Goal: Task Accomplishment & Management: Manage account settings

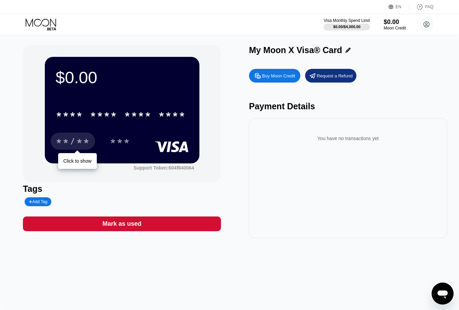
click at [278, 76] on div "Buy Moon Credit" at bounding box center [278, 76] width 33 height 6
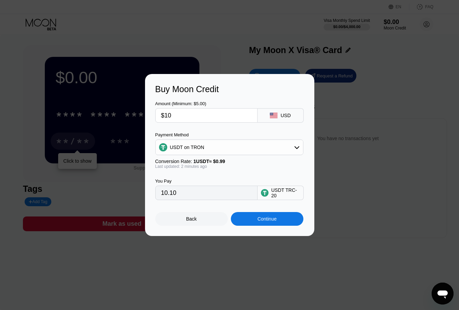
click at [197, 219] on div "Back" at bounding box center [191, 219] width 73 height 14
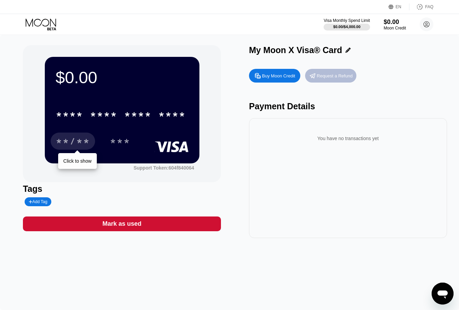
click at [343, 78] on div "Request a Refund" at bounding box center [335, 76] width 36 height 6
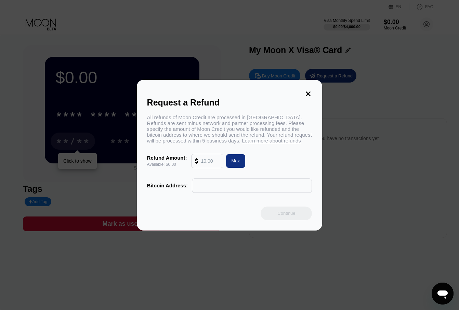
click at [200, 167] on div at bounding box center [198, 161] width 6 height 14
click at [208, 166] on input "text" at bounding box center [210, 161] width 18 height 14
drag, startPoint x: 310, startPoint y: 91, endPoint x: 330, endPoint y: 93, distance: 20.4
click at [310, 91] on icon at bounding box center [309, 94] width 8 height 8
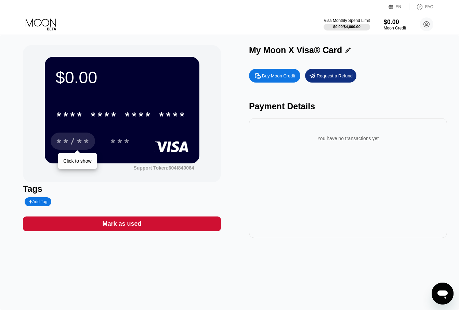
click at [268, 79] on div "Buy Moon Credit" at bounding box center [278, 76] width 33 height 6
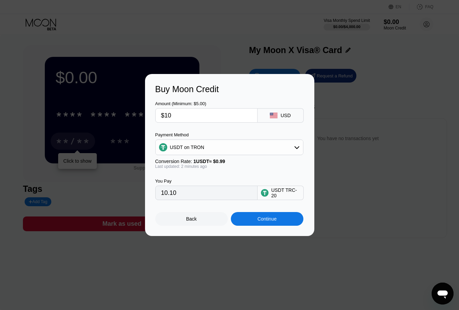
click at [187, 115] on input "$10" at bounding box center [206, 115] width 91 height 14
click at [292, 150] on div "USDT on TRON" at bounding box center [229, 147] width 147 height 14
click at [373, 177] on div "Buy Moon Credit Amount (Minimum: $5.00) $10 USD Payment Method USDT on TRON BIT…" at bounding box center [229, 155] width 459 height 162
click at [287, 198] on div "USDT TRC-20" at bounding box center [285, 192] width 29 height 11
click at [293, 197] on div "USDT TRC-20" at bounding box center [285, 192] width 29 height 11
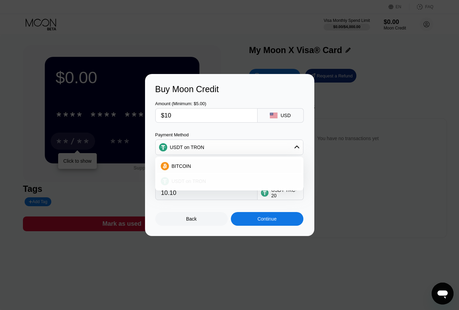
click at [212, 184] on div "USDT on TRON" at bounding box center [229, 181] width 144 height 14
click at [287, 194] on div "USDT TRC-20" at bounding box center [285, 192] width 29 height 11
click at [203, 167] on div "Last updated: 2 minutes ago" at bounding box center [229, 166] width 148 height 5
click at [183, 220] on div "Back" at bounding box center [191, 219] width 73 height 14
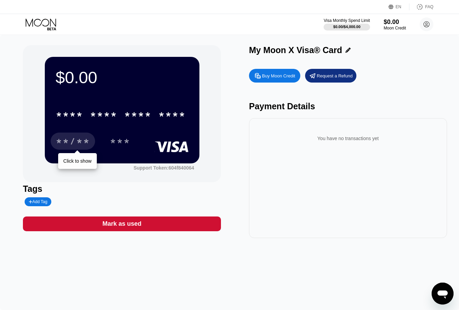
click at [78, 140] on div "**/**" at bounding box center [73, 142] width 34 height 11
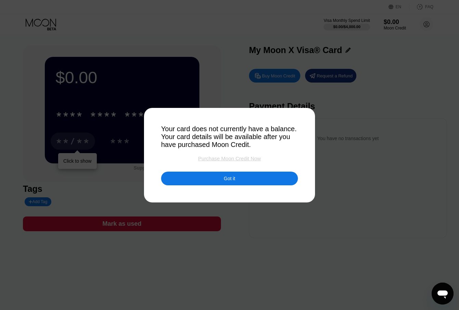
click at [245, 160] on div "Purchase Moon Credit Now" at bounding box center [229, 158] width 63 height 6
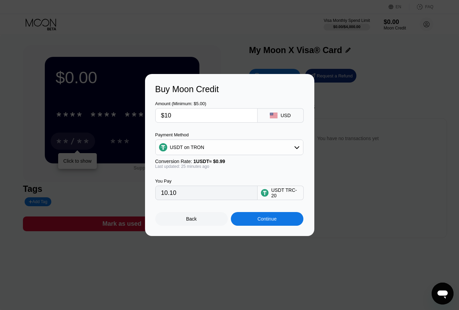
click at [198, 218] on div "Back" at bounding box center [191, 219] width 73 height 14
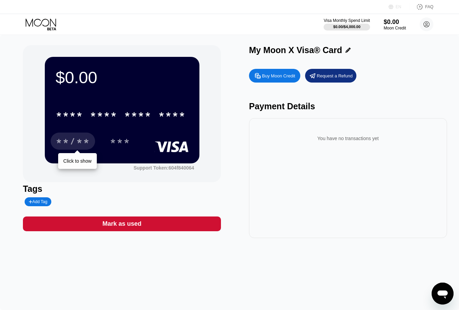
click at [396, 7] on div "EN" at bounding box center [392, 6] width 7 height 7
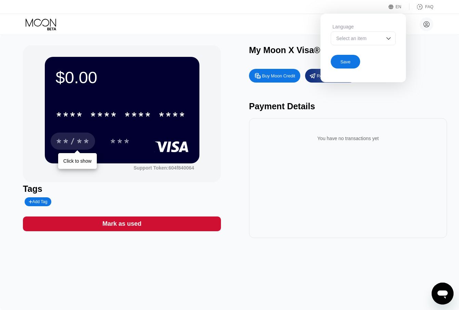
click at [382, 38] on div "Select an item" at bounding box center [363, 38] width 65 height 14
click at [356, 37] on div "Select an item" at bounding box center [358, 38] width 47 height 5
click at [432, 87] on div "Buy Moon Credit Request a Refund Payment Details You have no transactions yet" at bounding box center [348, 151] width 198 height 172
click at [425, 24] on circle at bounding box center [427, 24] width 14 height 14
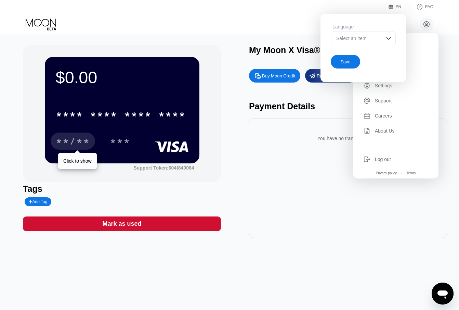
click at [419, 39] on div "hom oo cartooncartoon780@gmail.com  Home Settings Support Careers About Us Log…" at bounding box center [396, 105] width 86 height 145
click at [343, 60] on div "Save" at bounding box center [346, 62] width 10 height 6
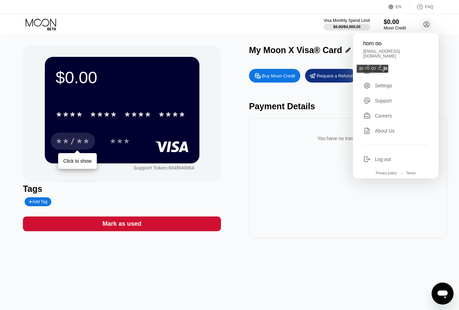
click at [377, 83] on div "Settings" at bounding box center [383, 85] width 17 height 5
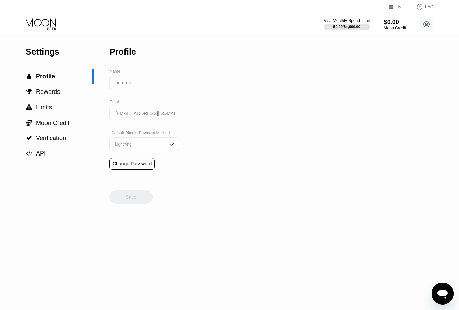
click at [168, 147] on img at bounding box center [171, 144] width 7 height 7
click at [328, 173] on div "Settings  Profile  Rewards  Limits  Moon Credit  Verification  API Profil…" at bounding box center [229, 172] width 459 height 275
click at [135, 174] on div "On-Chain" at bounding box center [144, 171] width 62 height 5
click at [169, 147] on img at bounding box center [171, 144] width 7 height 7
click at [142, 160] on div "Lightning" at bounding box center [144, 157] width 62 height 5
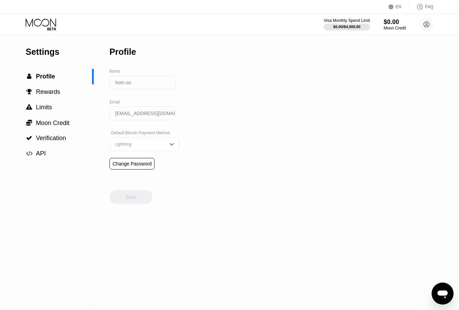
click at [320, 160] on div "Settings  Profile  Rewards  Limits  Moon Credit  Verification  API Profil…" at bounding box center [229, 172] width 459 height 275
click at [126, 166] on div "Change Password" at bounding box center [132, 163] width 39 height 5
click at [134, 166] on div "Change Password" at bounding box center [132, 163] width 39 height 5
click at [48, 92] on span "Rewards" at bounding box center [48, 91] width 24 height 7
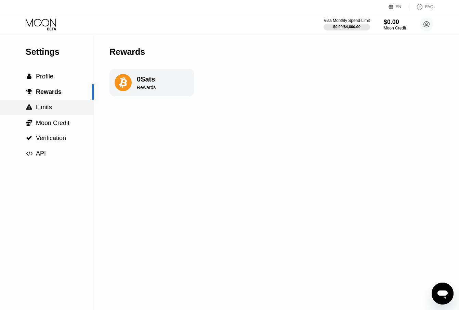
click at [51, 115] on div " Limits" at bounding box center [47, 107] width 94 height 15
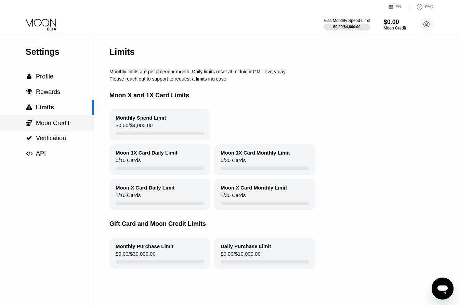
click at [54, 130] on div " Moon Credit" at bounding box center [47, 122] width 94 height 15
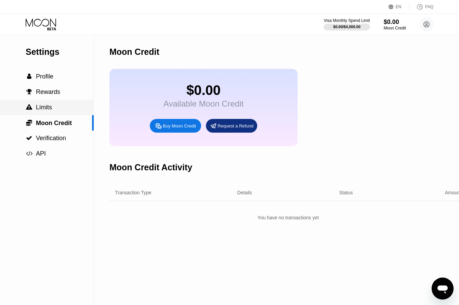
click at [60, 111] on div " Limits" at bounding box center [47, 107] width 94 height 7
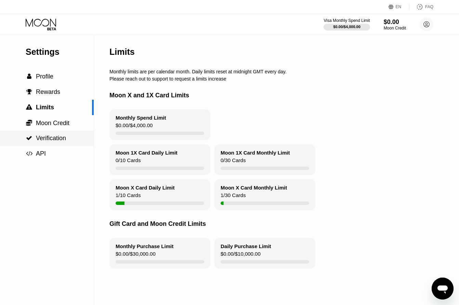
click at [61, 141] on span "Verification" at bounding box center [51, 137] width 30 height 7
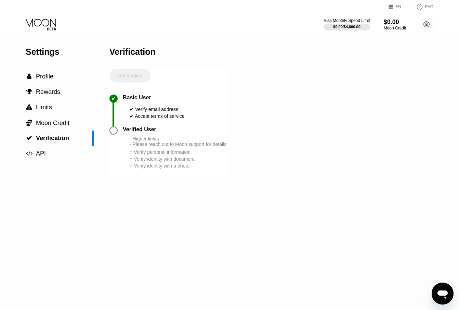
click at [113, 134] on div at bounding box center [114, 130] width 8 height 8
click at [47, 150] on div " API" at bounding box center [47, 153] width 94 height 15
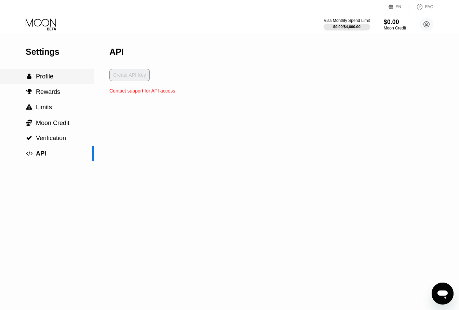
click at [51, 84] on div " Profile" at bounding box center [47, 76] width 94 height 15
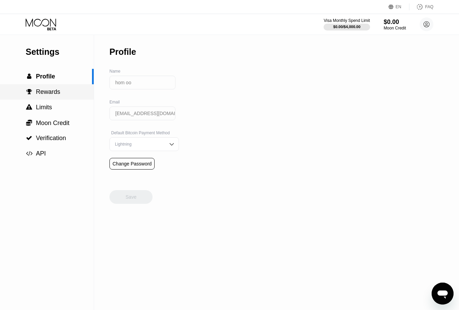
click at [51, 95] on span "Rewards" at bounding box center [48, 91] width 24 height 7
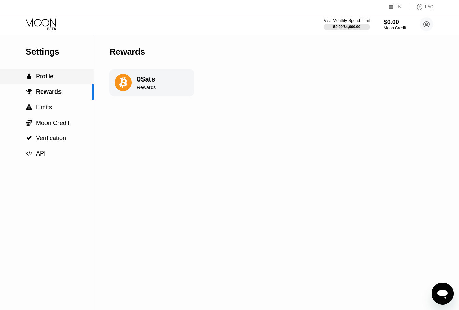
click at [59, 80] on div " Profile" at bounding box center [47, 76] width 94 height 7
